Goal: Information Seeking & Learning: Learn about a topic

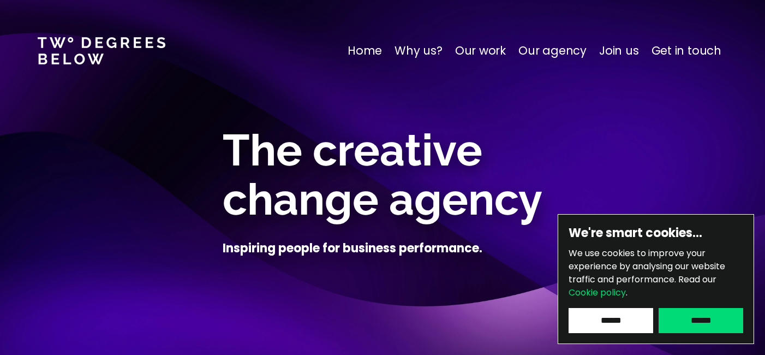
click at [683, 50] on p "Get in touch" at bounding box center [687, 50] width 70 height 17
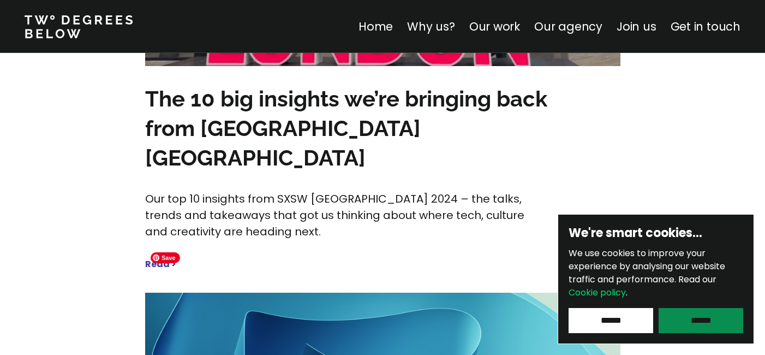
scroll to position [6356, 0]
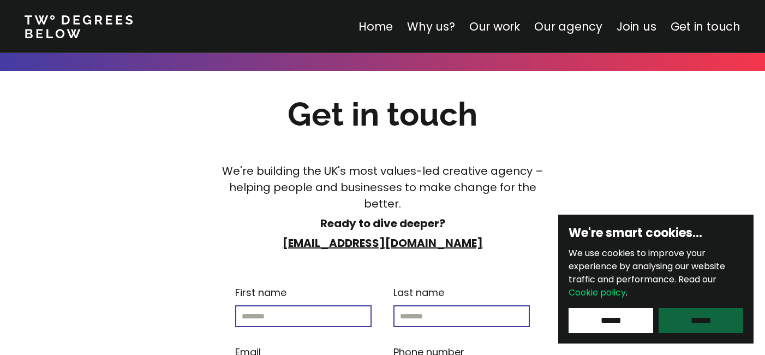
click at [700, 315] on input "******" at bounding box center [701, 320] width 85 height 25
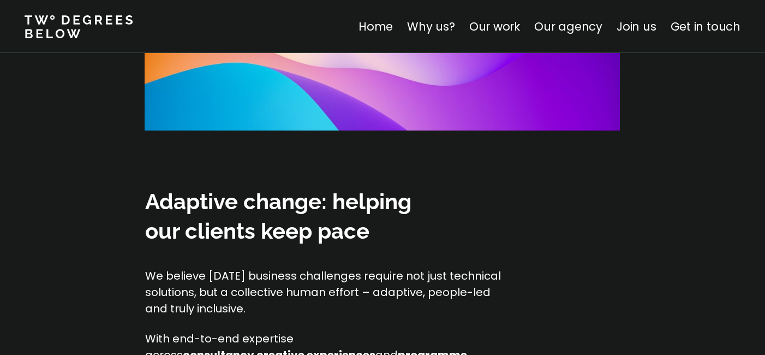
scroll to position [986, 0]
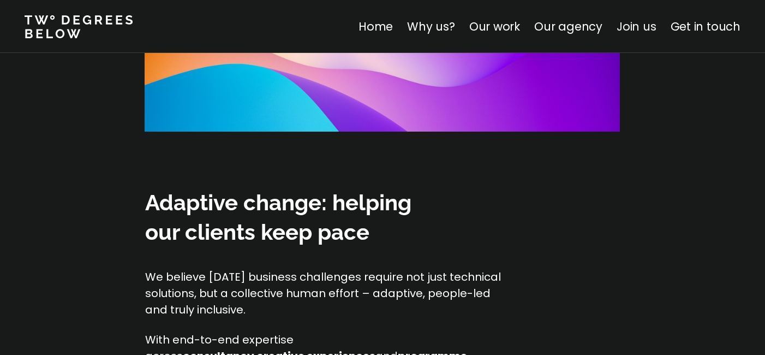
click at [638, 27] on link "Join us" at bounding box center [637, 27] width 40 height 16
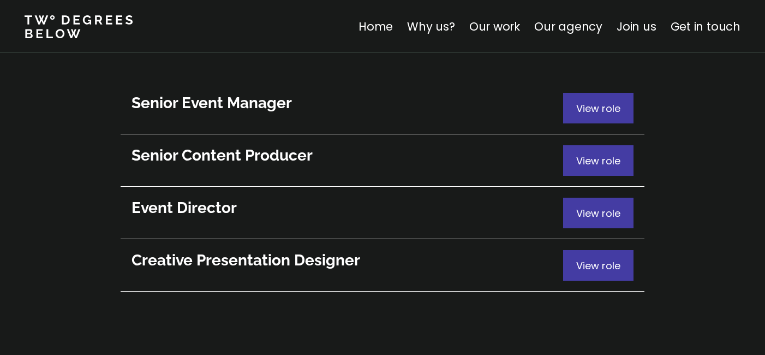
scroll to position [6041, 0]
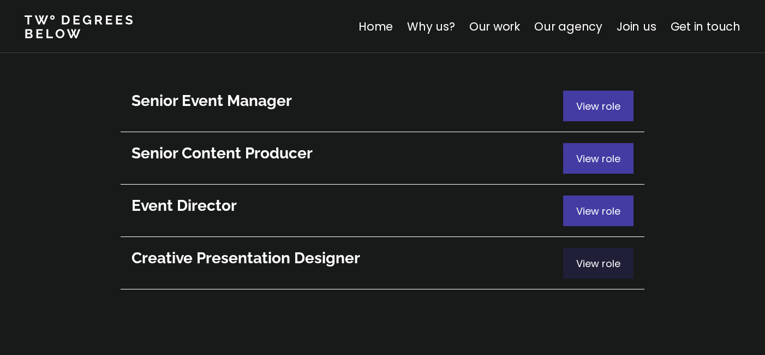
click at [605, 256] on span "View role" at bounding box center [598, 263] width 44 height 14
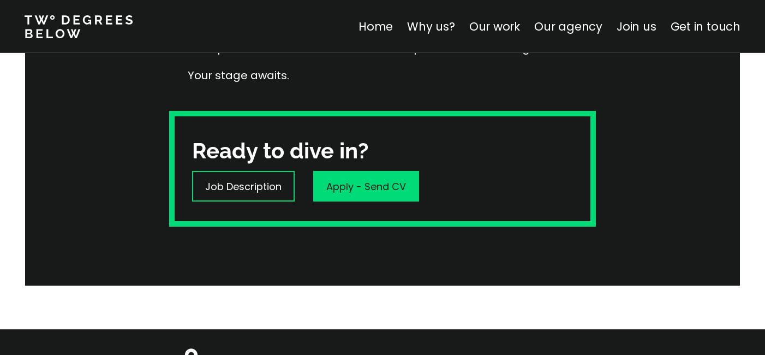
scroll to position [341, 0]
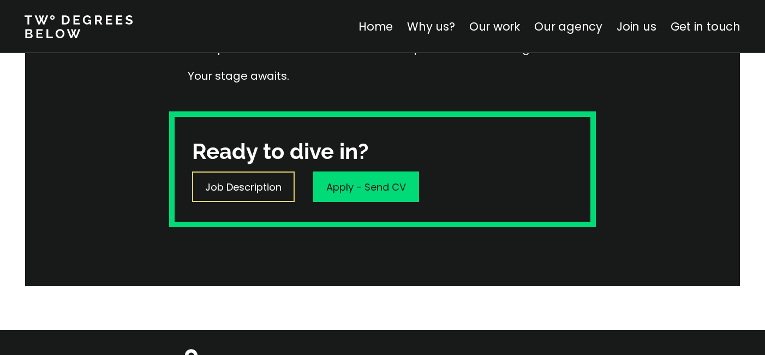
click at [252, 192] on p "Job Description" at bounding box center [243, 187] width 76 height 15
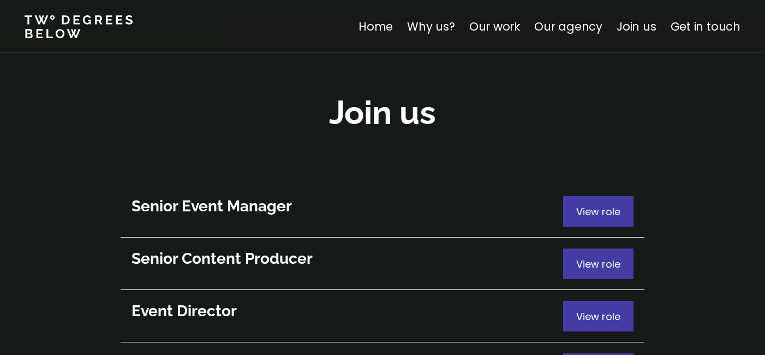
scroll to position [6356, 0]
